Goal: Information Seeking & Learning: Learn about a topic

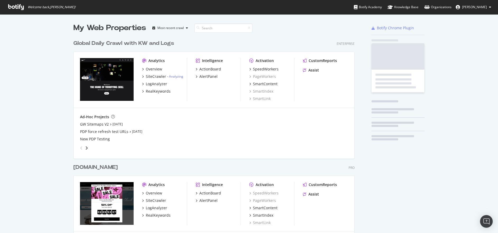
scroll to position [317, 286]
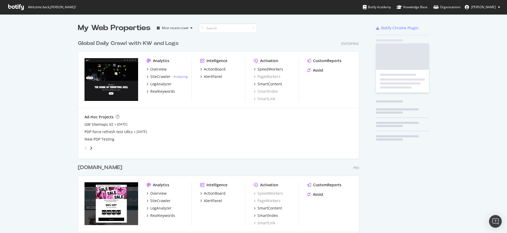
scroll to position [317, 286]
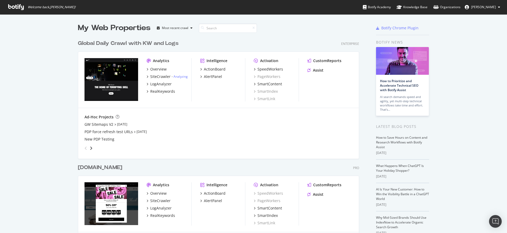
click at [120, 42] on div "Global Daily Crawl with KW and Logs" at bounding box center [128, 44] width 101 height 8
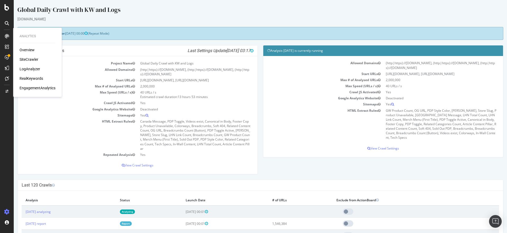
click at [30, 67] on div "LogAnalyzer" at bounding box center [30, 68] width 21 height 5
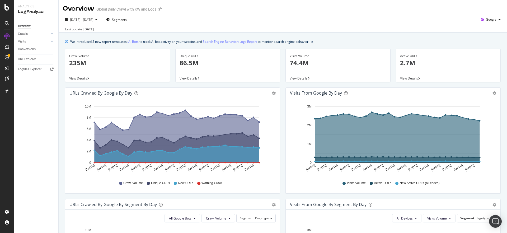
click at [134, 43] on link "AI Bots" at bounding box center [133, 42] width 10 height 6
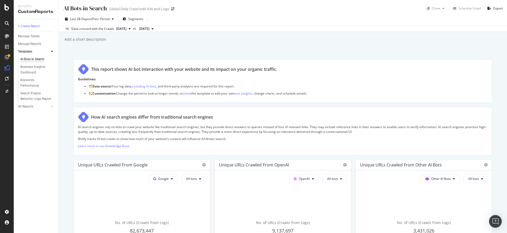
click at [65, 126] on div "AI Bots in Search AI Bots in Search Global Daily Crawl with KW and Logs Clone S…" at bounding box center [283, 116] width 449 height 233
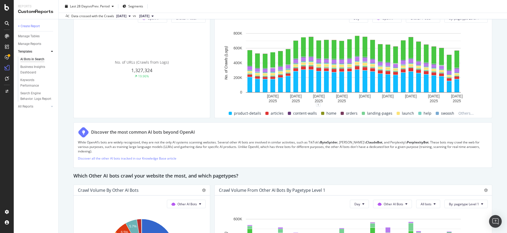
scroll to position [675, 0]
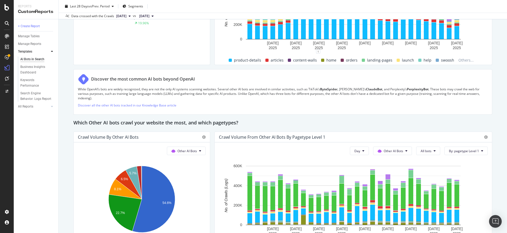
click at [52, 51] on icon at bounding box center [52, 51] width 2 height 3
click at [63, 78] on div "AI Bots in Search AI Bots in Search Global Daily Crawl with KW and Logs Clone S…" at bounding box center [283, 116] width 449 height 233
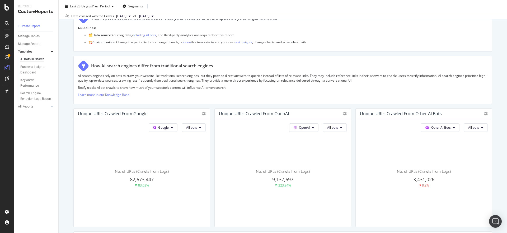
scroll to position [0, 0]
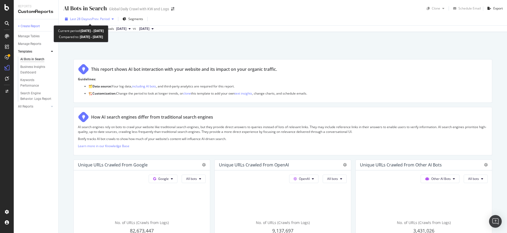
click at [109, 20] on span "vs Prev. Period" at bounding box center [99, 19] width 21 height 4
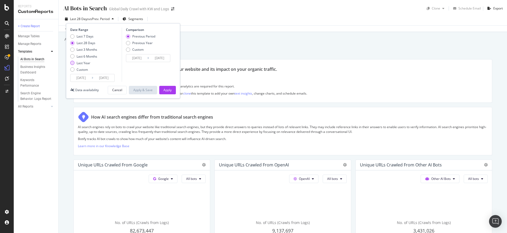
click at [75, 64] on div "Last Year" at bounding box center [83, 63] width 27 height 4
type input "2024/09/14"
type input "2023/09/15"
type input "2024/09/13"
click at [164, 92] on div "Apply" at bounding box center [168, 90] width 8 height 4
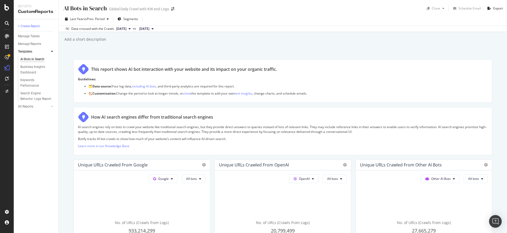
click at [497, 109] on div "AI Bots in Search AI Bots in Search Global Daily Crawl with KW and Logs Clone S…" at bounding box center [283, 116] width 449 height 233
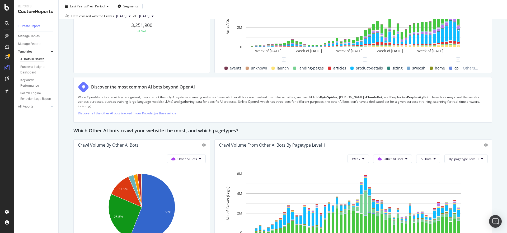
scroll to position [704, 0]
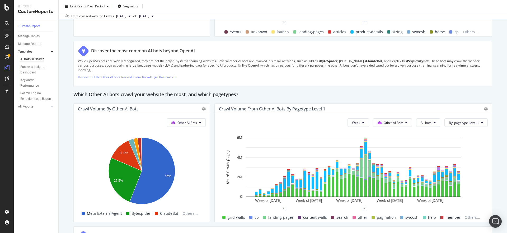
click at [461, 77] on div "While OpenAI’s bots are widely recognized, they are not the only AI systems sca…" at bounding box center [283, 71] width 410 height 24
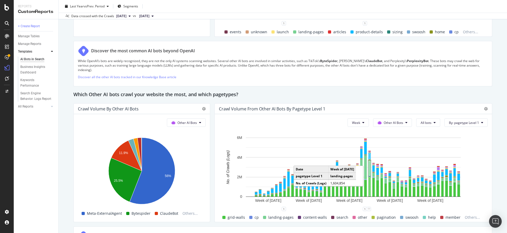
click at [215, 202] on div "Week Other AI Bots All bots By: pagetype Level 1 Hold CMD (⌘) while clicking to…" at bounding box center [354, 168] width 278 height 108
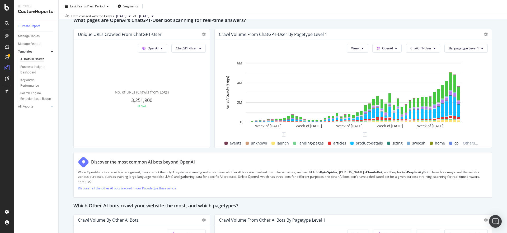
scroll to position [592, 0]
click at [427, 51] on button "ChatGPT-User" at bounding box center [423, 48] width 34 height 8
click at [495, 112] on div "AI Bots in Search AI Bots in Search Global Daily Crawl with KW and Logs Clone S…" at bounding box center [283, 116] width 449 height 233
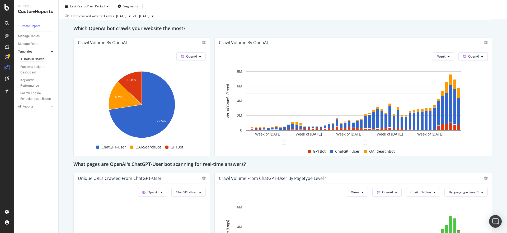
scroll to position [449, 0]
click at [479, 55] on span "OpenAI" at bounding box center [474, 56] width 11 height 4
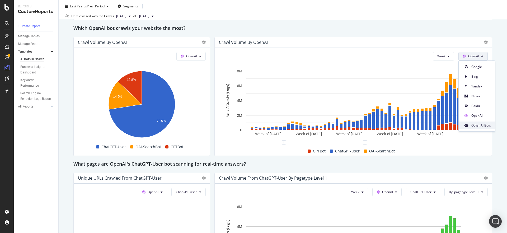
click at [482, 123] on span "Other AI Bots" at bounding box center [482, 125] width 20 height 5
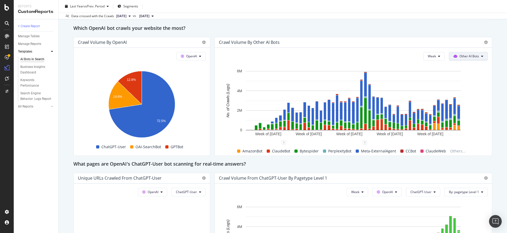
click at [479, 58] on span "Other AI Bots" at bounding box center [470, 56] width 20 height 4
click at [465, 113] on span "OpenAI" at bounding box center [472, 115] width 21 height 5
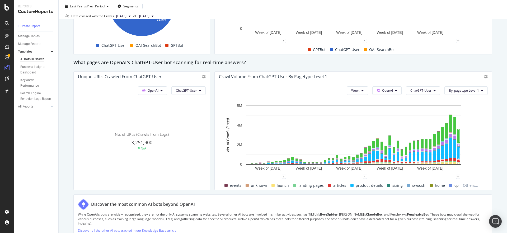
scroll to position [559, 0]
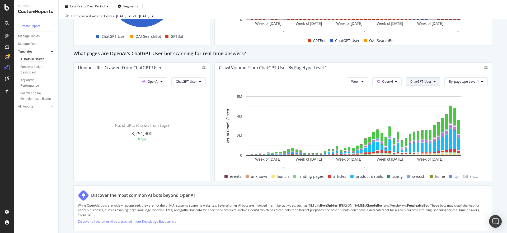
click at [428, 81] on span "ChatGPT-User" at bounding box center [421, 81] width 21 height 4
click at [433, 63] on div "Crawl Volume from ChatGPT-User by pagetype Level 1" at bounding box center [354, 68] width 278 height 11
click at [396, 82] on button "OpenAI" at bounding box center [387, 81] width 29 height 8
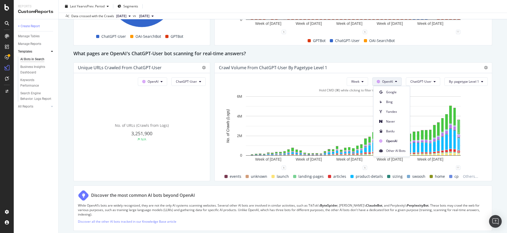
click at [473, 94] on rect "A chart." at bounding box center [353, 131] width 269 height 74
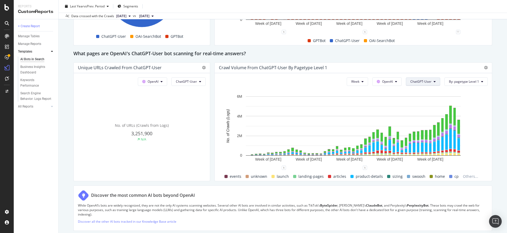
click at [432, 81] on span "ChatGPT-User" at bounding box center [421, 81] width 21 height 4
click at [419, 129] on span "GPTBot" at bounding box center [424, 131] width 27 height 5
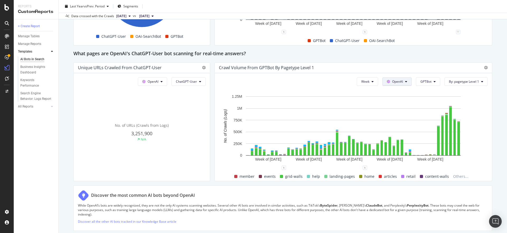
click at [398, 83] on span "OpenAI" at bounding box center [397, 81] width 11 height 4
click at [424, 72] on div "Crawl Volume from GPTBot by pagetype Level 1" at bounding box center [354, 68] width 278 height 11
click at [404, 76] on div "Week OpenAI GPTBot By: pagetype Level 1 Hold CMD (⌘) while clicking to filter t…" at bounding box center [354, 127] width 278 height 108
click at [402, 81] on span "OpenAI" at bounding box center [397, 81] width 11 height 4
click at [409, 95] on div "Google" at bounding box center [401, 92] width 36 height 8
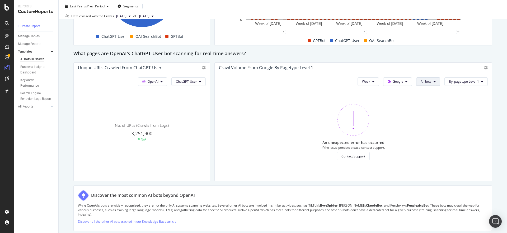
click at [425, 85] on button "All bots" at bounding box center [429, 81] width 24 height 8
click at [499, 106] on div "AI Bots in Search AI Bots in Search Global Daily Crawl with KW and Logs Clone S…" at bounding box center [283, 116] width 449 height 233
click at [406, 85] on button "Google" at bounding box center [397, 81] width 29 height 8
click at [399, 137] on div "OpenAI" at bounding box center [402, 141] width 36 height 8
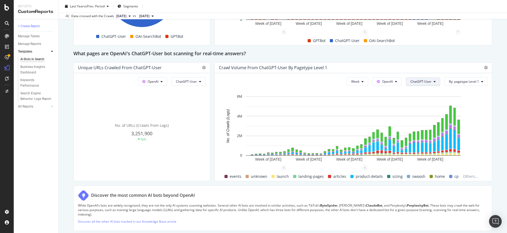
click at [434, 80] on icon at bounding box center [435, 81] width 2 height 3
click at [430, 111] on span "OAI-SearchBot" at bounding box center [424, 111] width 27 height 5
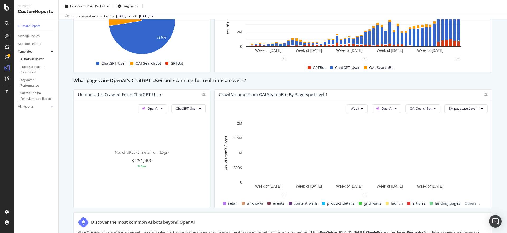
scroll to position [536, 0]
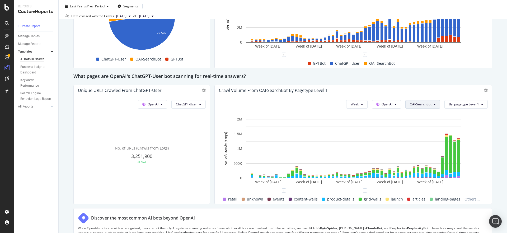
click at [419, 104] on span "OAI-SearchBot" at bounding box center [421, 104] width 22 height 4
click at [419, 165] on span "ChatGPT-User" at bounding box center [424, 163] width 27 height 5
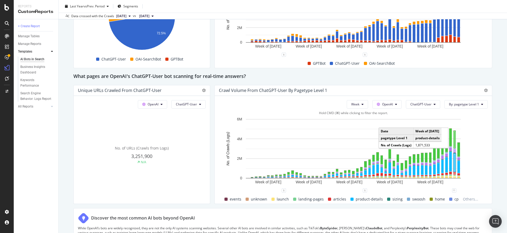
click at [455, 158] on rect "A chart." at bounding box center [455, 162] width 1 height 17
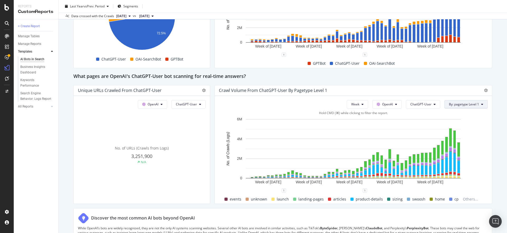
click at [468, 103] on span "By: pagetype Level 1" at bounding box center [464, 104] width 30 height 4
click at [447, 122] on div "Select a Segment" at bounding box center [440, 123] width 27 height 4
click at [447, 122] on icon at bounding box center [446, 120] width 2 height 4
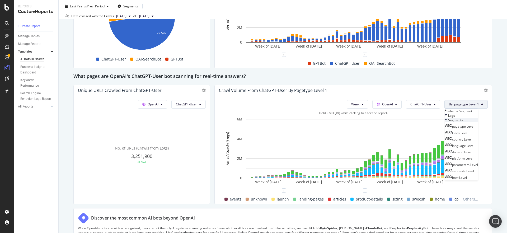
click at [457, 122] on span "Segments" at bounding box center [456, 120] width 15 height 4
click at [498, 94] on div "AI Bots in Search AI Bots in Search Global Daily Crawl with KW and Logs Clone S…" at bounding box center [283, 116] width 449 height 233
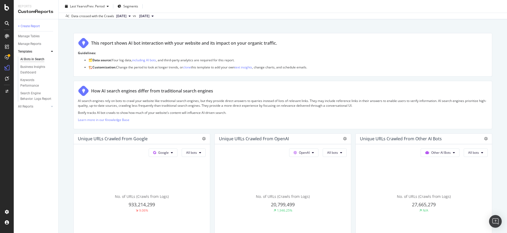
scroll to position [0, 0]
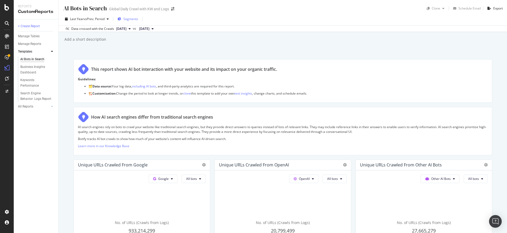
click at [128, 20] on span "Segments" at bounding box center [130, 19] width 15 height 4
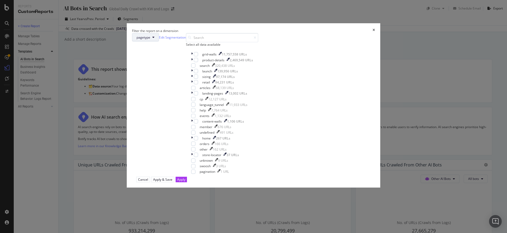
click at [150, 40] on span "pagetype" at bounding box center [144, 37] width 14 height 4
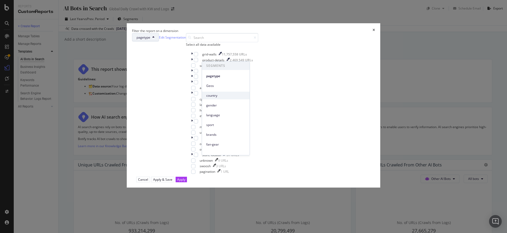
click at [210, 95] on span "country" at bounding box center [225, 95] width 39 height 5
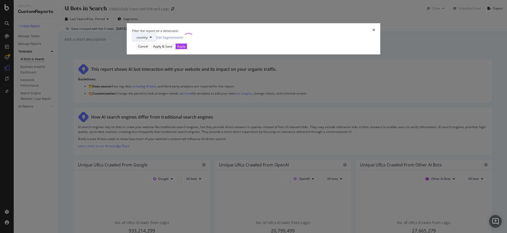
click at [152, 39] on icon "modal" at bounding box center [151, 37] width 2 height 3
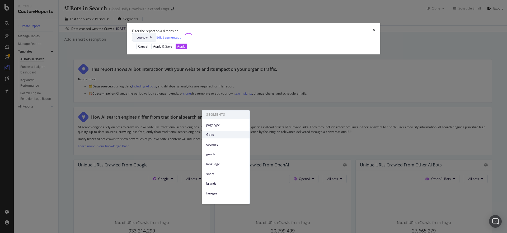
click at [210, 135] on span "Geos" at bounding box center [225, 134] width 39 height 5
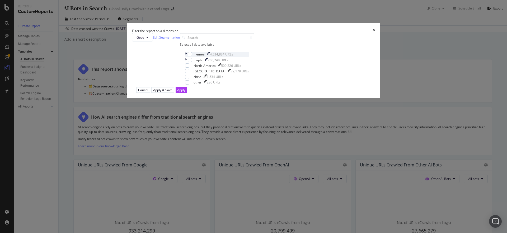
click at [188, 57] on div "modal" at bounding box center [186, 54] width 3 height 4
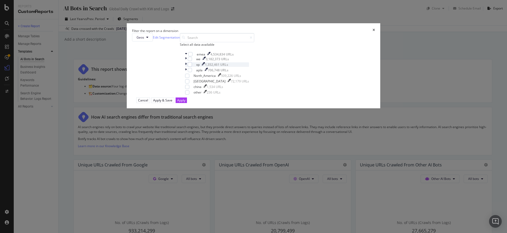
click at [187, 67] on icon "modal" at bounding box center [186, 64] width 2 height 4
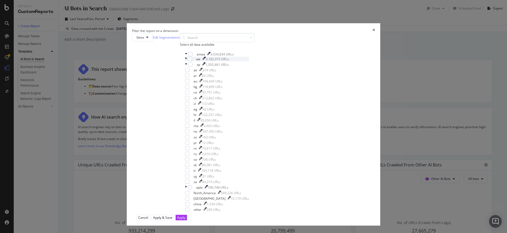
click at [188, 61] on div "modal" at bounding box center [186, 59] width 3 height 4
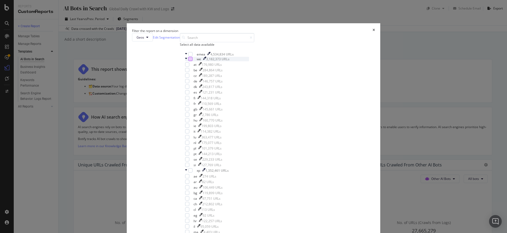
click at [193, 61] on div "modal" at bounding box center [190, 59] width 4 height 4
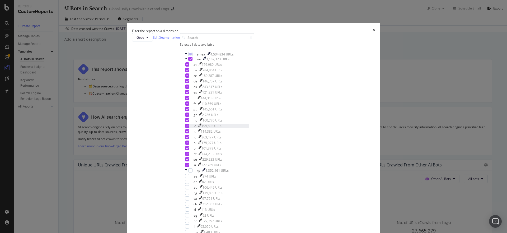
scroll to position [33, 0]
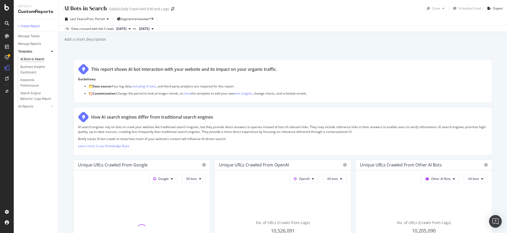
click at [144, 136] on div "AI search engines rely on bots to crawl your website like traditional search en…" at bounding box center [283, 138] width 410 height 26
click at [68, 132] on div "AI Bots in Search AI Bots in Search Global Daily Crawl with KW and Logs Clone S…" at bounding box center [283, 116] width 449 height 233
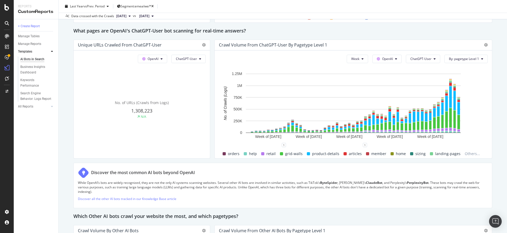
scroll to position [581, 0]
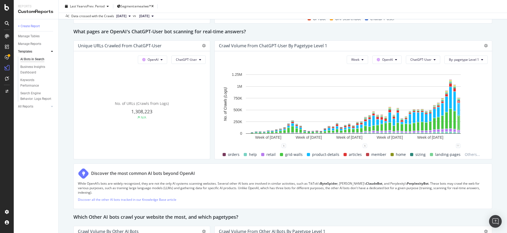
click at [495, 128] on div "AI Bots in Search AI Bots in Search Global Daily Crawl with KW and Logs Clone S…" at bounding box center [283, 116] width 449 height 233
click at [496, 96] on div "AI Bots in Search AI Bots in Search Global Daily Crawl with KW and Logs Clone S…" at bounding box center [283, 116] width 449 height 233
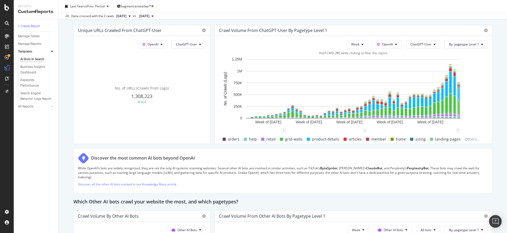
scroll to position [571, 0]
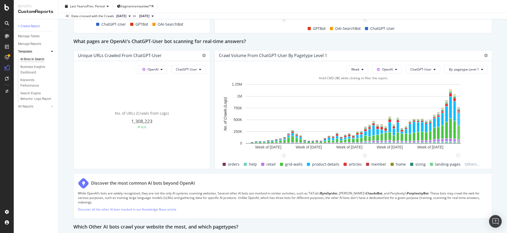
click at [484, 101] on rect "A chart." at bounding box center [353, 119] width 269 height 74
click at [212, 146] on div "This report shows AI bot interaction with your website and its impact on your o…" at bounding box center [282, 2] width 419 height 1028
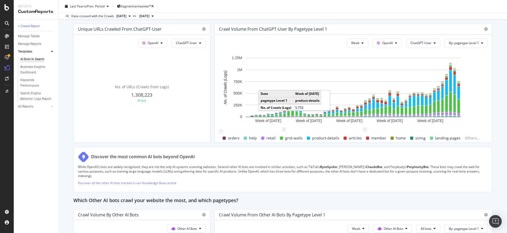
scroll to position [591, 0]
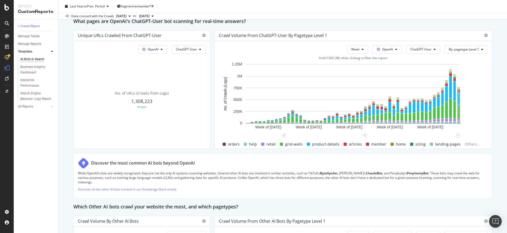
click at [473, 103] on rect "A chart." at bounding box center [353, 99] width 269 height 74
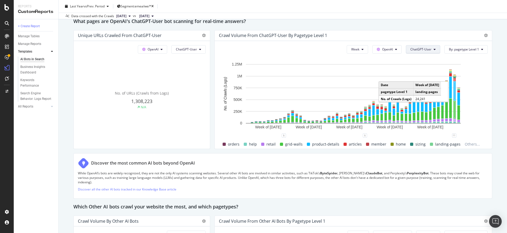
click at [435, 51] on button "ChatGPT-User" at bounding box center [423, 49] width 34 height 8
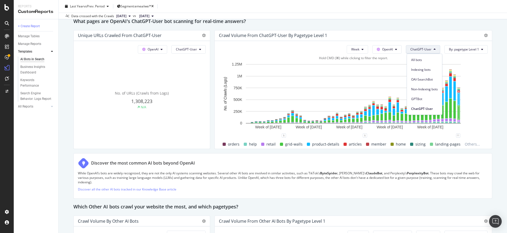
click at [483, 82] on rect "A chart." at bounding box center [353, 99] width 269 height 74
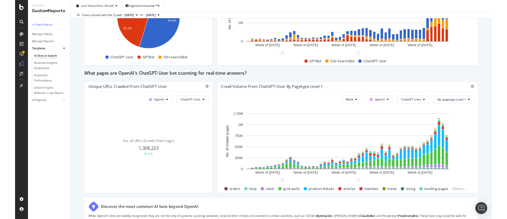
scroll to position [535, 0]
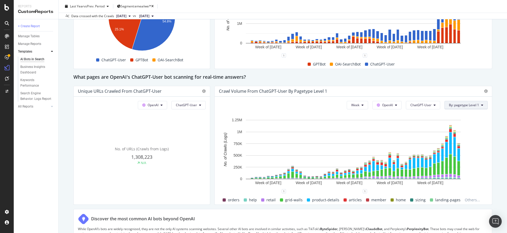
click at [474, 103] on span "By: pagetype Level 1" at bounding box center [464, 105] width 30 height 4
click at [461, 126] on div "Select a Segment" at bounding box center [455, 124] width 66 height 9
click at [447, 123] on icon at bounding box center [446, 121] width 2 height 4
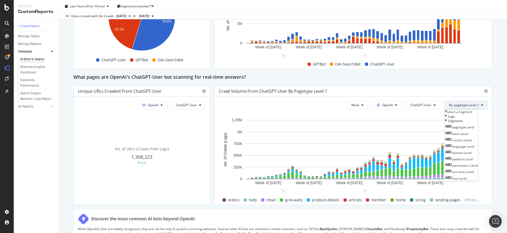
click at [479, 206] on div "This report shows AI bot interaction with your website and its impact on your o…" at bounding box center [282, 38] width 419 height 1028
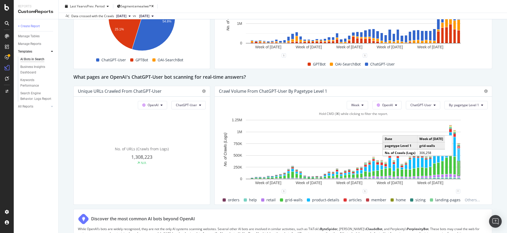
click at [459, 167] on rect "A chart." at bounding box center [459, 168] width 1 height 13
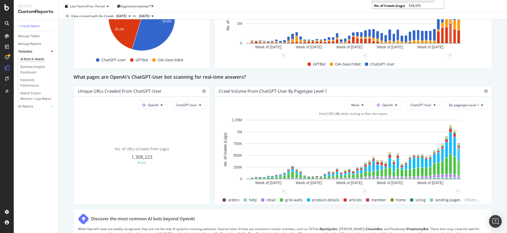
click at [478, 149] on rect "A chart." at bounding box center [353, 154] width 269 height 74
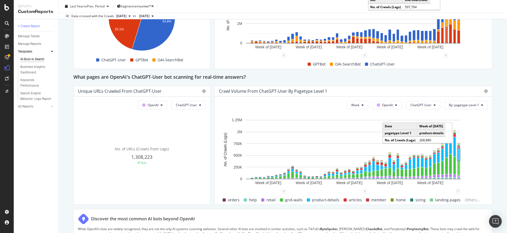
click at [459, 155] on rect "A chart." at bounding box center [459, 154] width 1 height 11
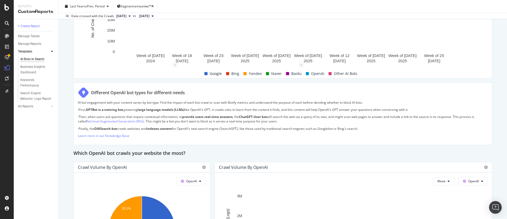
scroll to position [317, 0]
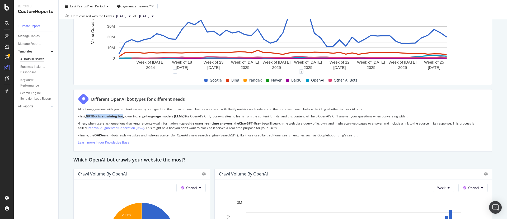
drag, startPoint x: 88, startPoint y: 118, endPoint x: 124, endPoint y: 118, distance: 36.5
click at [124, 118] on strong "GPTBot is a training bot," at bounding box center [105, 116] width 38 height 4
drag, startPoint x: 244, startPoint y: 124, endPoint x: 272, endPoint y: 123, distance: 27.5
click at [272, 123] on p "· Then, when users ask questions that require contextual information, to provid…" at bounding box center [283, 125] width 410 height 9
click at [278, 123] on p "· Then, when users ask questions that require contextual information, to provid…" at bounding box center [283, 125] width 410 height 9
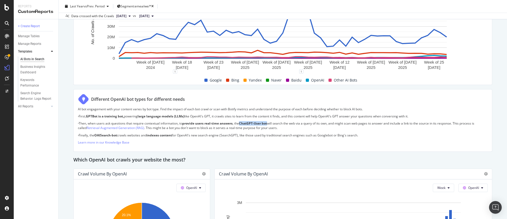
drag, startPoint x: 244, startPoint y: 123, endPoint x: 272, endPoint y: 124, distance: 28.3
click at [272, 124] on p "· Then, when users ask questions that require contextual information, to provid…" at bounding box center [283, 125] width 410 height 9
click at [259, 125] on strong "ChatGPT-User bot" at bounding box center [253, 123] width 28 height 4
drag, startPoint x: 243, startPoint y: 124, endPoint x: 271, endPoint y: 125, distance: 28.0
click at [271, 125] on p "· Then, when users ask questions that require contextual information, to provid…" at bounding box center [283, 125] width 410 height 9
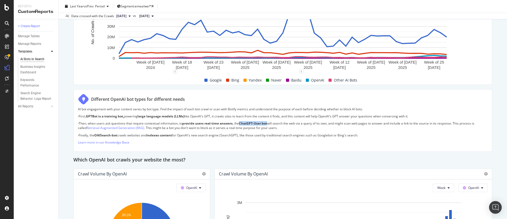
click at [274, 125] on p "· Then, when users ask questions that require contextual information, to provid…" at bounding box center [283, 125] width 410 height 9
drag, startPoint x: 244, startPoint y: 124, endPoint x: 272, endPoint y: 124, distance: 28.0
click at [272, 124] on p "· Then, when users ask questions that require contextual information, to provid…" at bounding box center [283, 125] width 410 height 9
drag, startPoint x: 244, startPoint y: 124, endPoint x: 272, endPoint y: 124, distance: 27.5
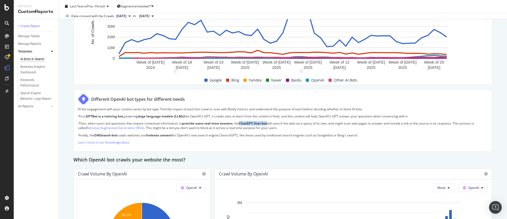
click at [272, 124] on p "· Then, when users ask questions that require contextual information, to provid…" at bounding box center [283, 125] width 410 height 9
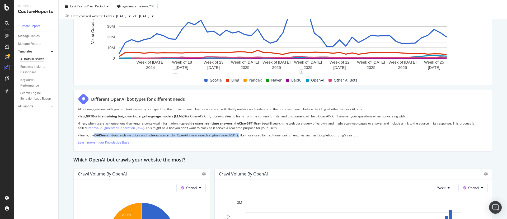
drag, startPoint x: 97, startPoint y: 136, endPoint x: 242, endPoint y: 137, distance: 145.4
click at [242, 137] on p "· Finally, the OAISearch-bot crawls websites and indexes content for OpenAI's n…" at bounding box center [283, 135] width 410 height 4
click at [234, 133] on p "· Finally, the OAISearch-bot crawls websites and indexes content for OpenAI's n…" at bounding box center [283, 135] width 410 height 4
click at [231, 135] on p "· Finally, the OAISearch-bot crawls websites and indexes content for OpenAI's n…" at bounding box center [283, 135] width 410 height 4
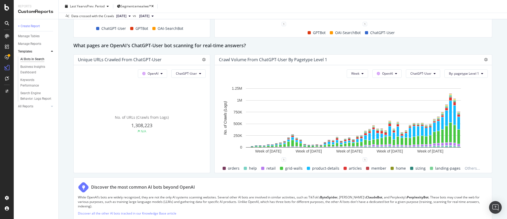
scroll to position [569, 0]
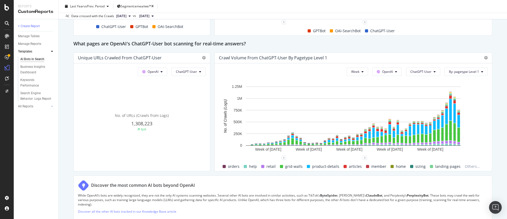
click at [493, 118] on div "AI Bots in Search AI Bots in Search Global Daily Crawl with KW and Logs Clone S…" at bounding box center [283, 109] width 449 height 219
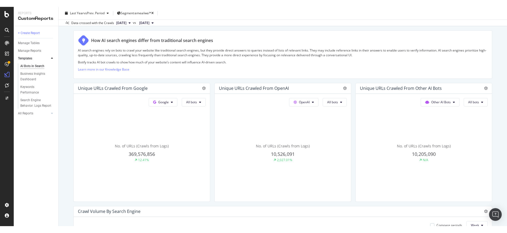
scroll to position [112, 0]
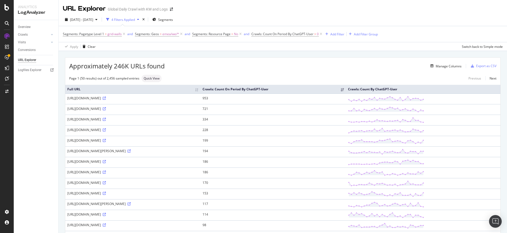
click at [112, 98] on div "https://www.nike.com/lu/en/w/100-150-shoes-5ptluz5sj3yza6d8hzy7ok" at bounding box center [132, 98] width 131 height 4
copy div "https://www.nike.com/lu/en/w/100-150-shoes-5ptluz5sj3yza6d8hzy7ok"
